Goal: Task Accomplishment & Management: Manage account settings

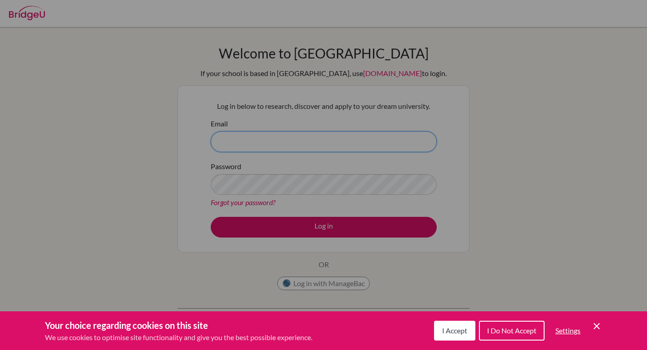
type input "[EMAIL_ADDRESS][DOMAIN_NAME]"
click at [172, 189] on div "Cookie Preferences" at bounding box center [323, 175] width 647 height 350
click at [443, 331] on span "I Accept" at bounding box center [454, 330] width 25 height 9
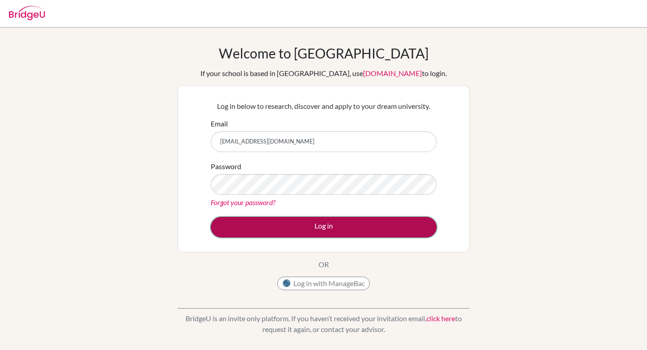
click at [371, 234] on button "Log in" at bounding box center [324, 227] width 226 height 21
